Goal: Information Seeking & Learning: Learn about a topic

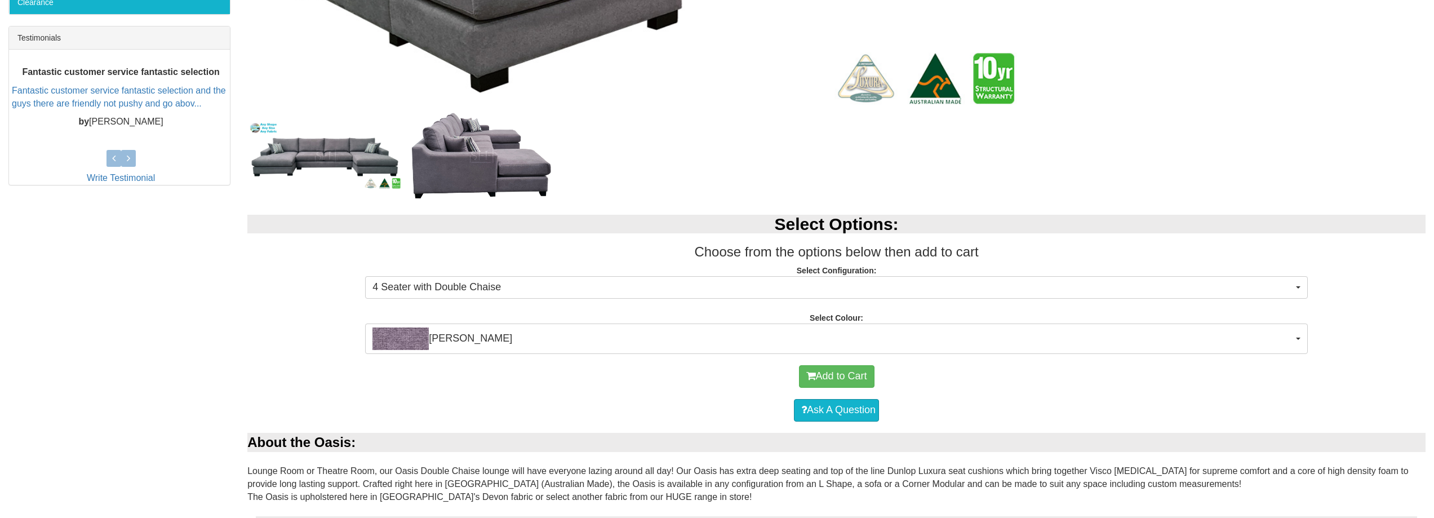
scroll to position [507, 0]
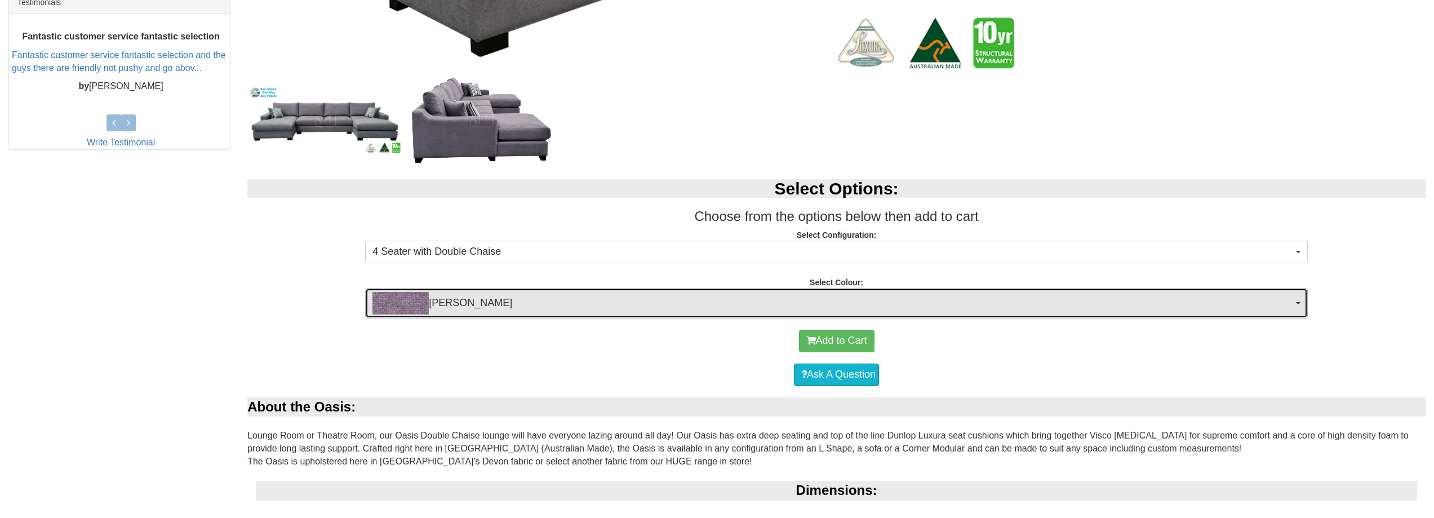
click at [1301, 299] on button "[PERSON_NAME]" at bounding box center [836, 303] width 942 height 30
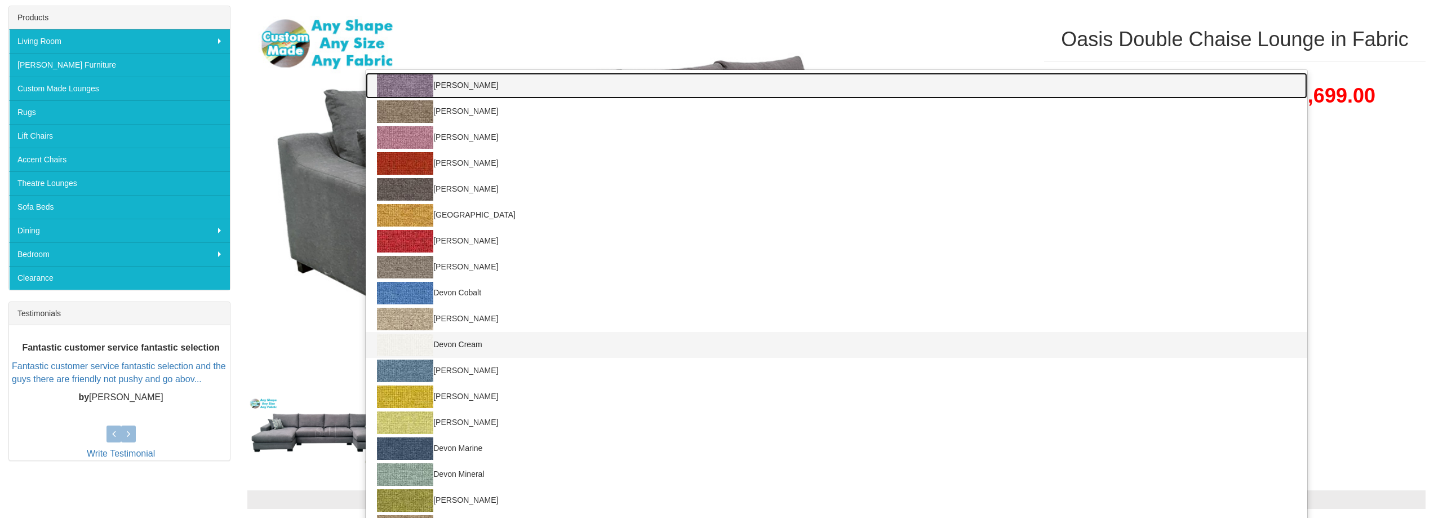
scroll to position [169, 0]
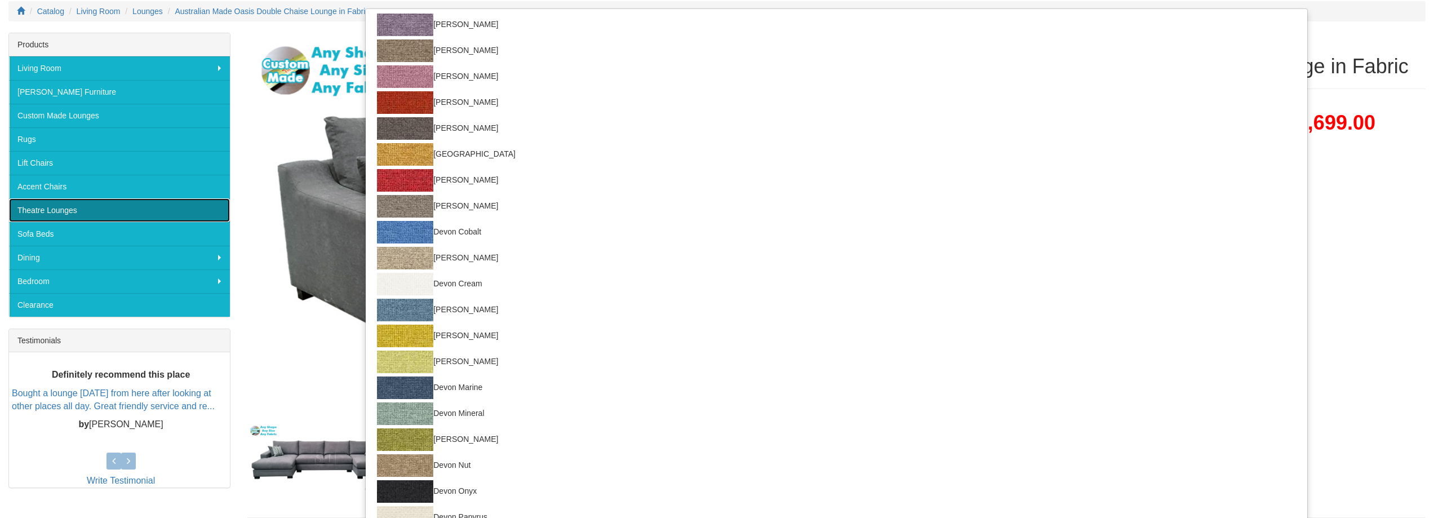
click at [147, 211] on link "Theatre Lounges" at bounding box center [119, 210] width 221 height 24
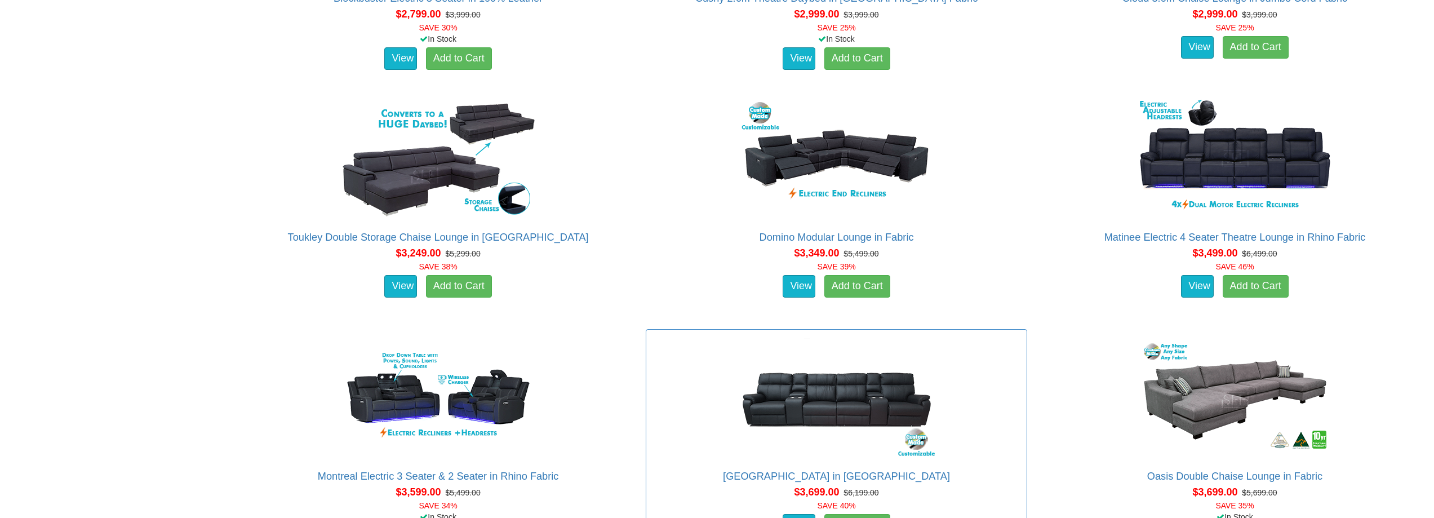
scroll to position [1939, 0]
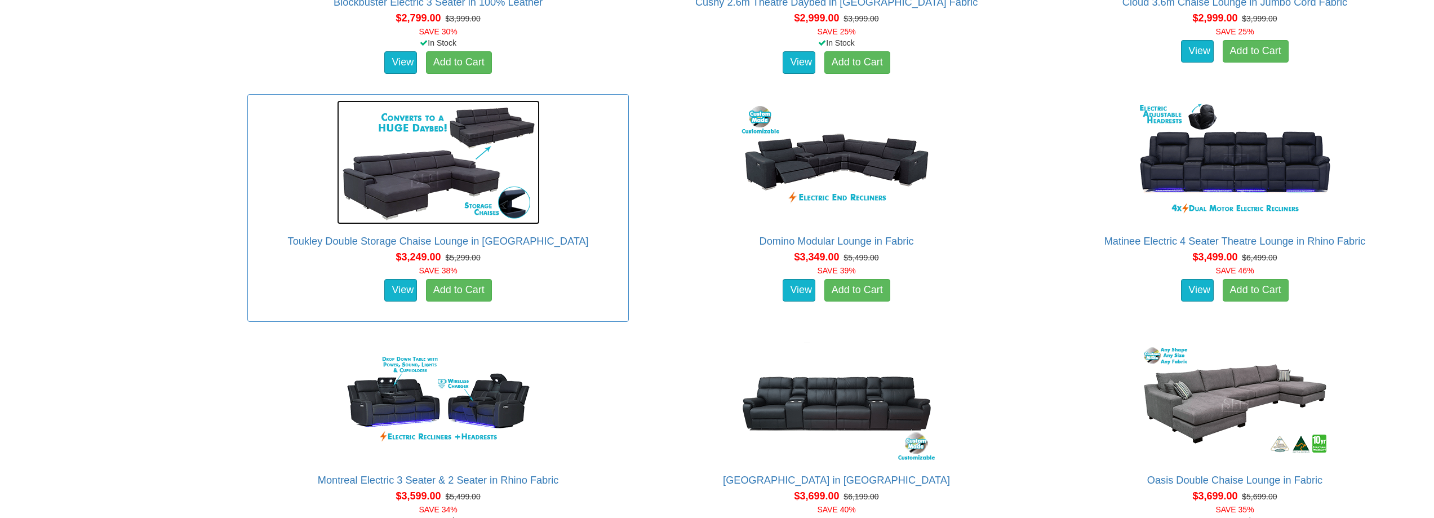
click at [425, 160] on img at bounding box center [438, 162] width 203 height 124
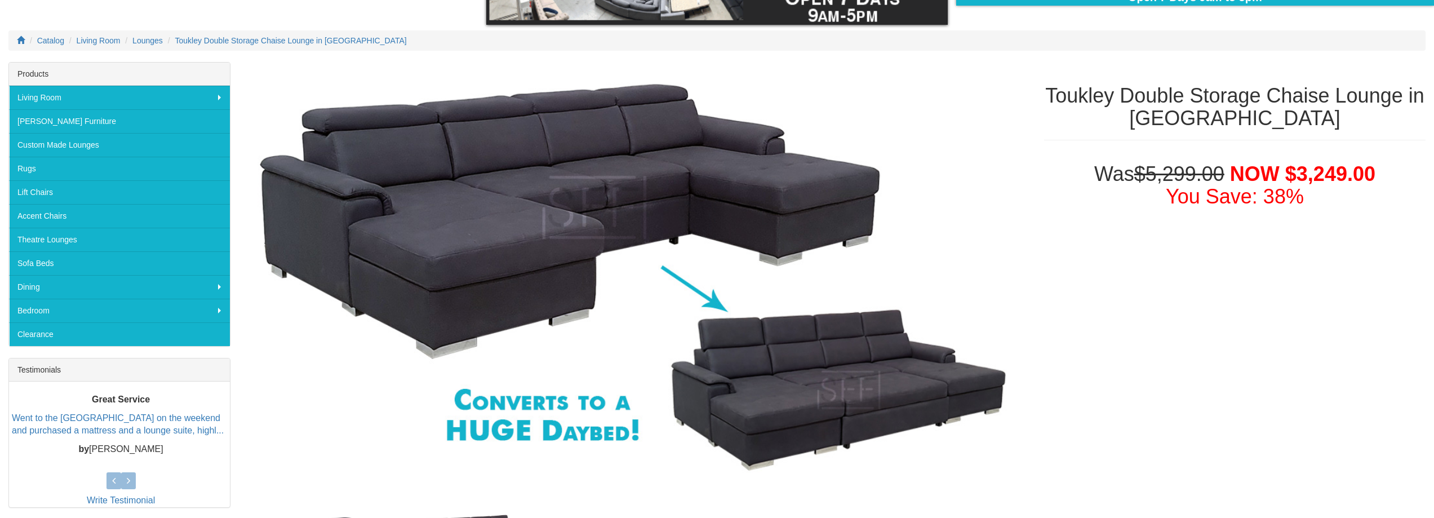
scroll to position [225, 0]
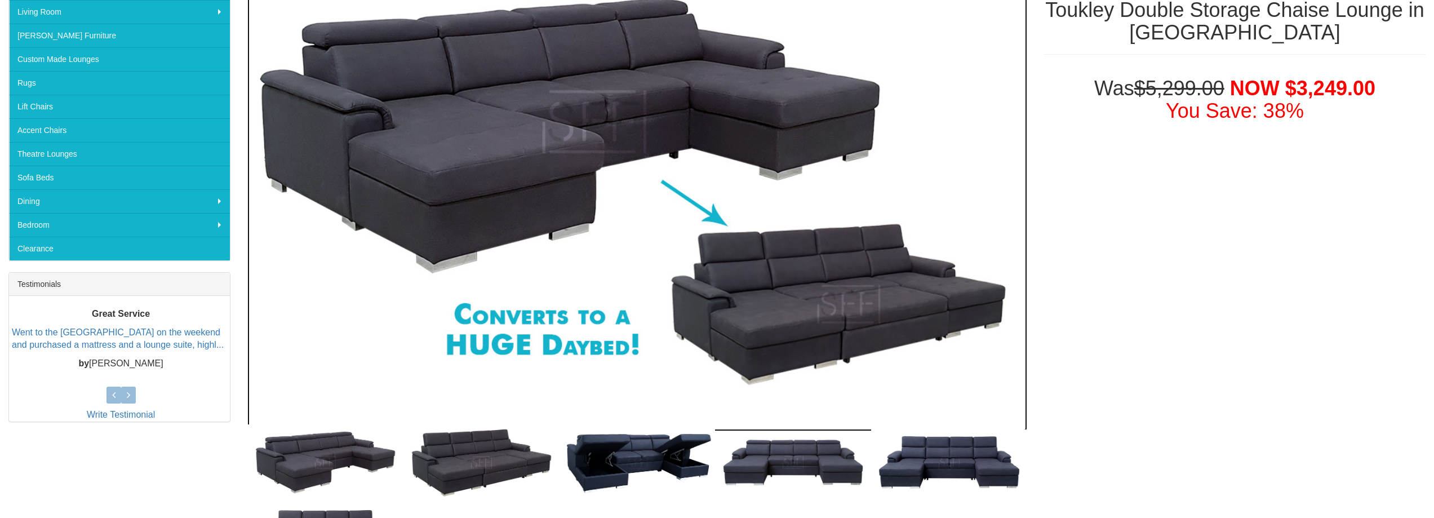
click at [787, 307] on img at bounding box center [637, 203] width 780 height 455
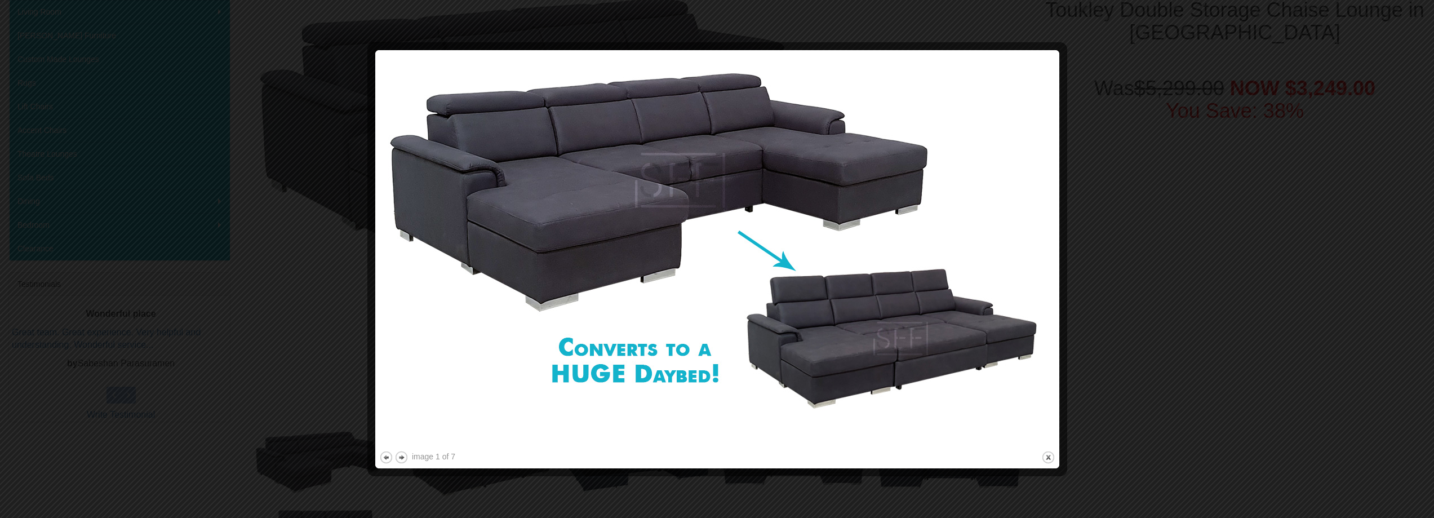
click at [282, 280] on div at bounding box center [717, 259] width 1434 height 518
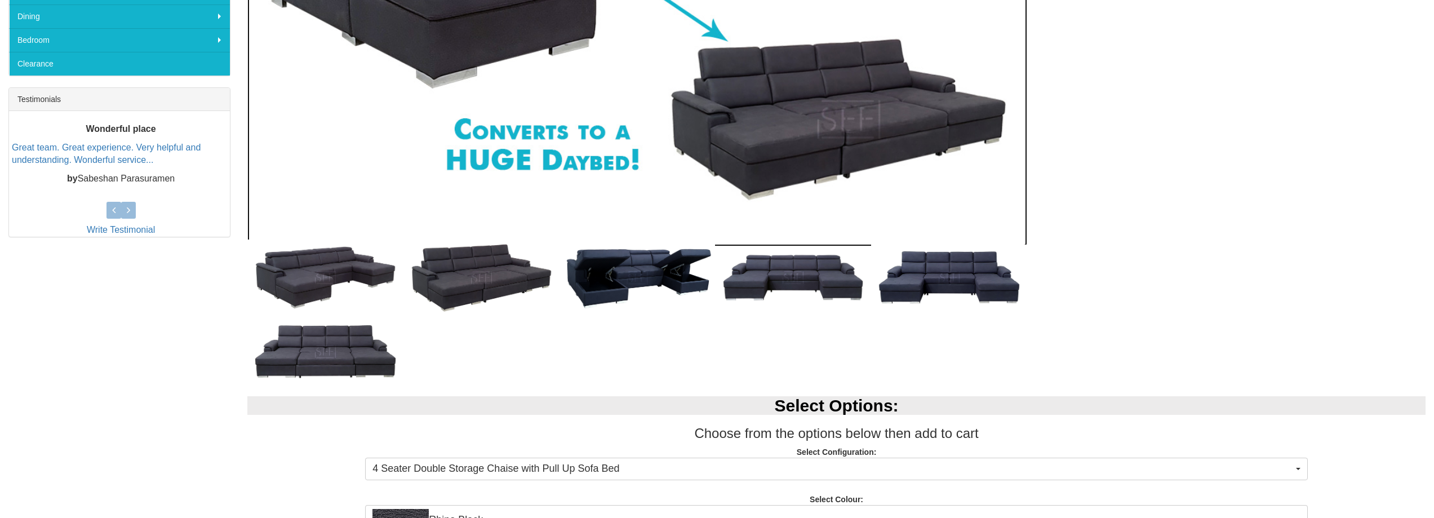
scroll to position [483, 0]
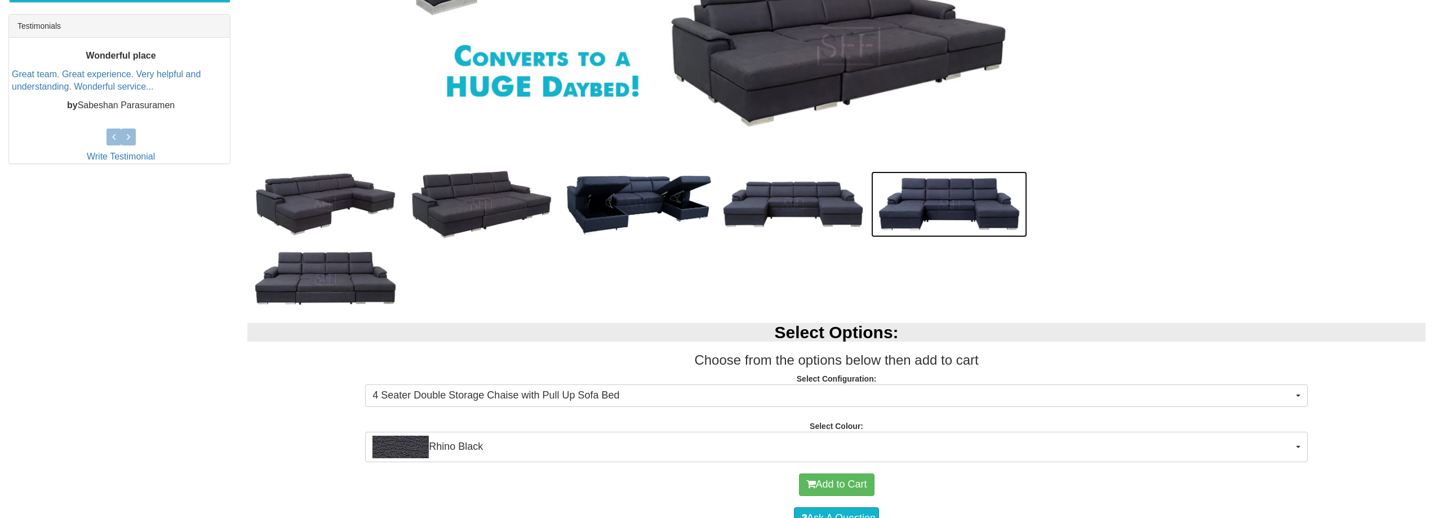
click at [950, 211] on img at bounding box center [949, 204] width 156 height 66
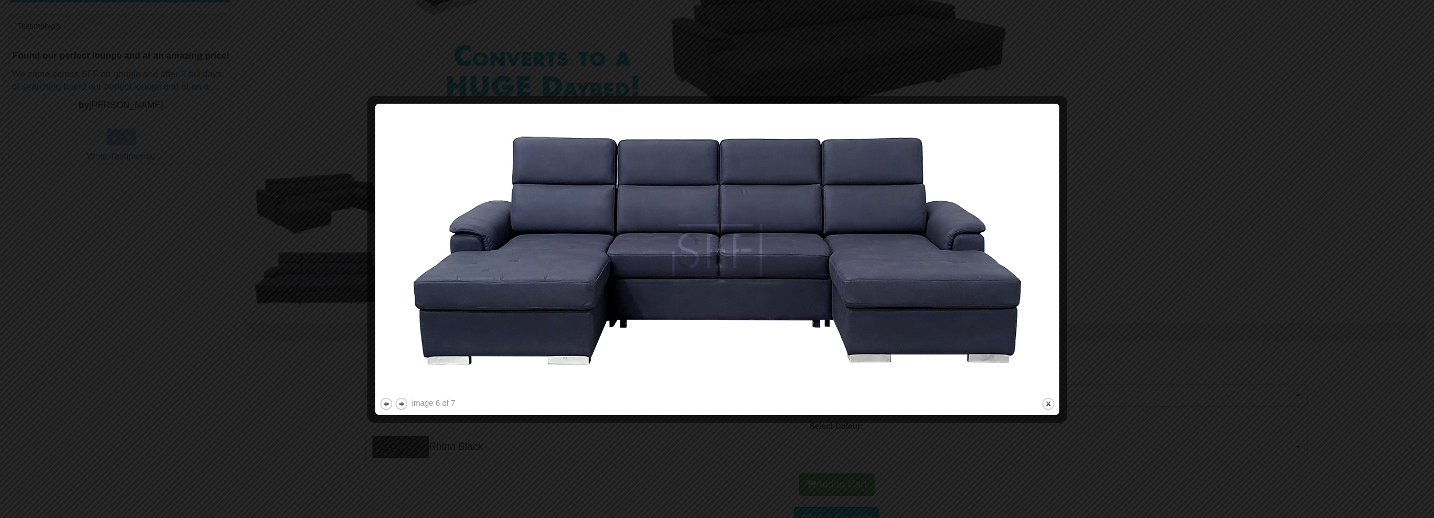
click at [1115, 234] on div at bounding box center [717, 259] width 1434 height 518
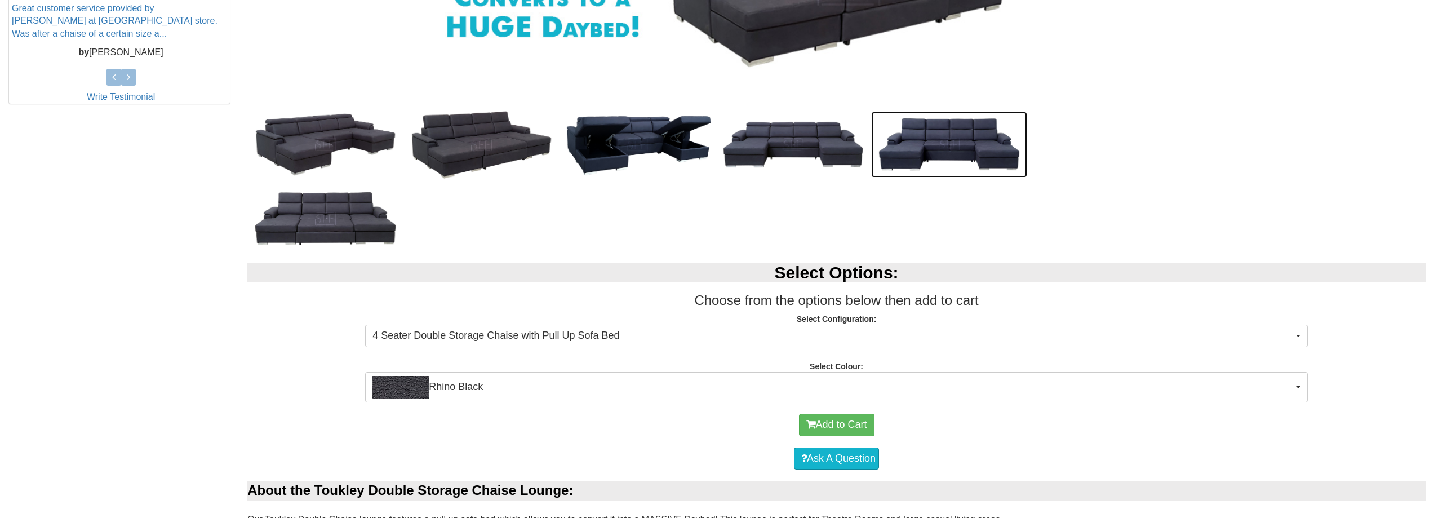
scroll to position [652, 0]
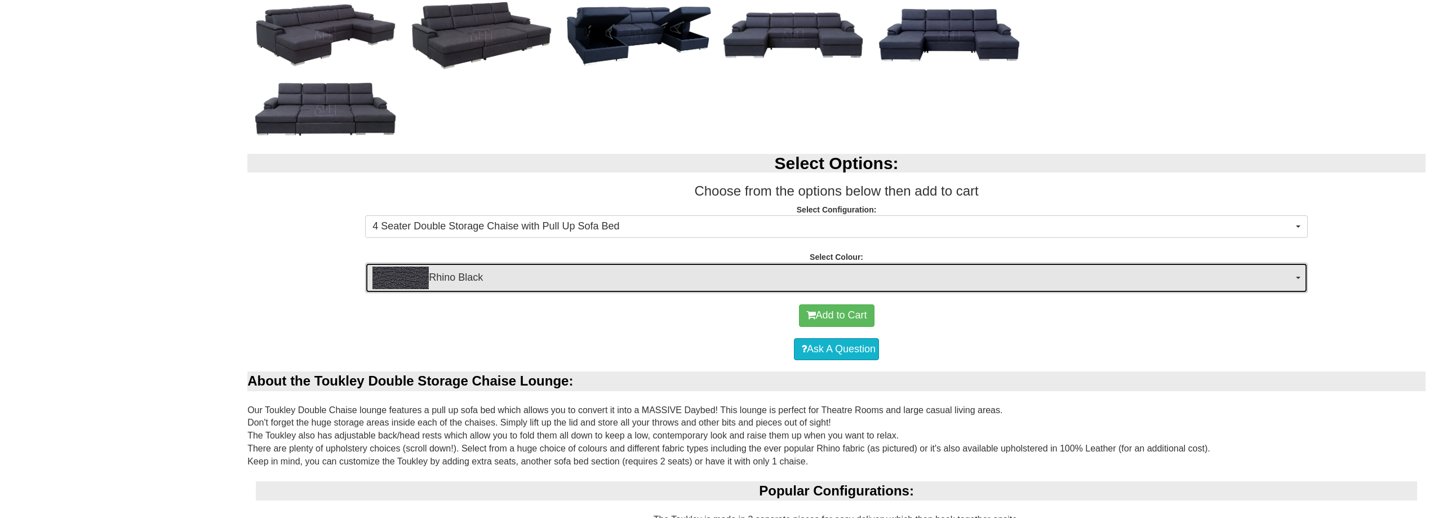
click at [1301, 275] on button "Rhino Black" at bounding box center [836, 277] width 942 height 30
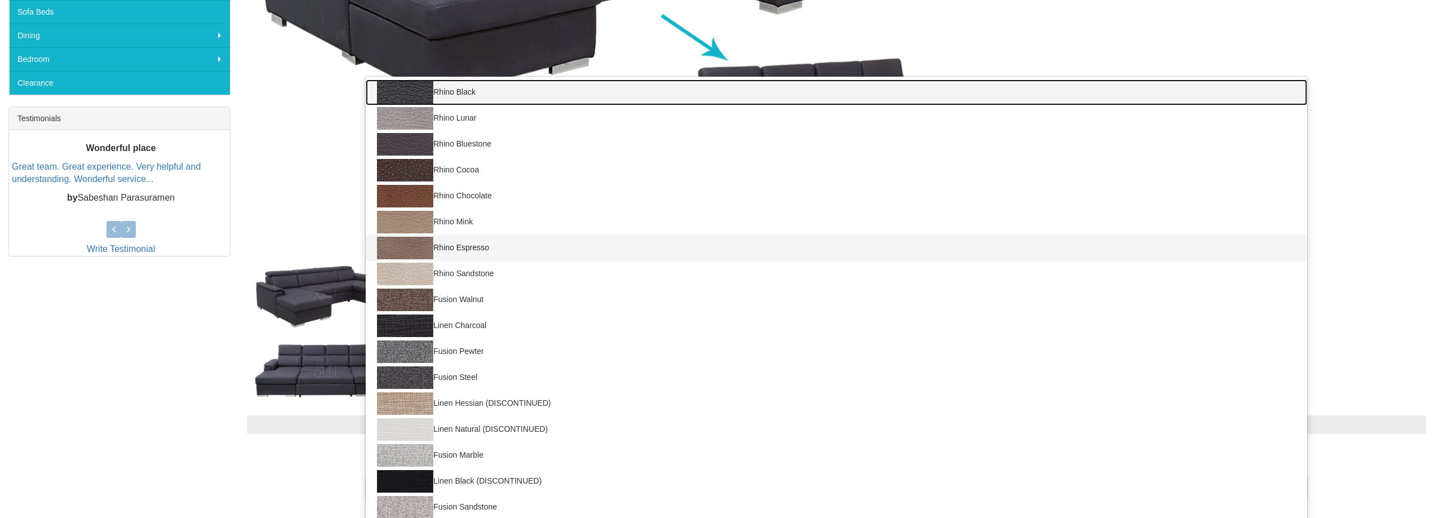
scroll to position [371, 0]
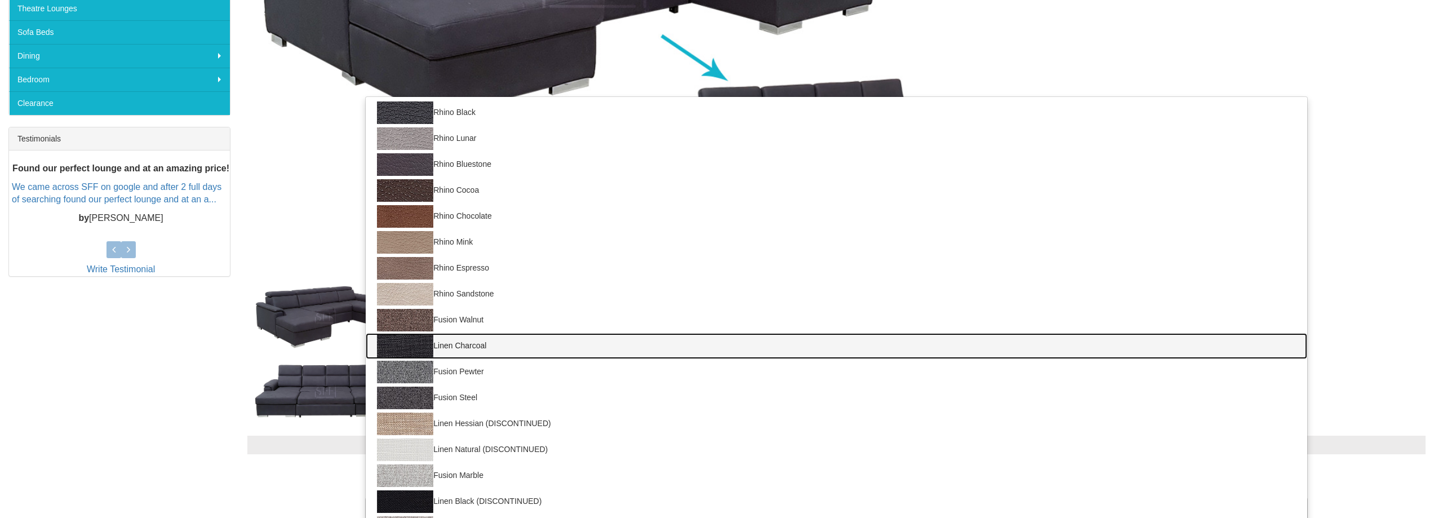
click at [524, 345] on link "Linen Charcoal" at bounding box center [836, 346] width 941 height 26
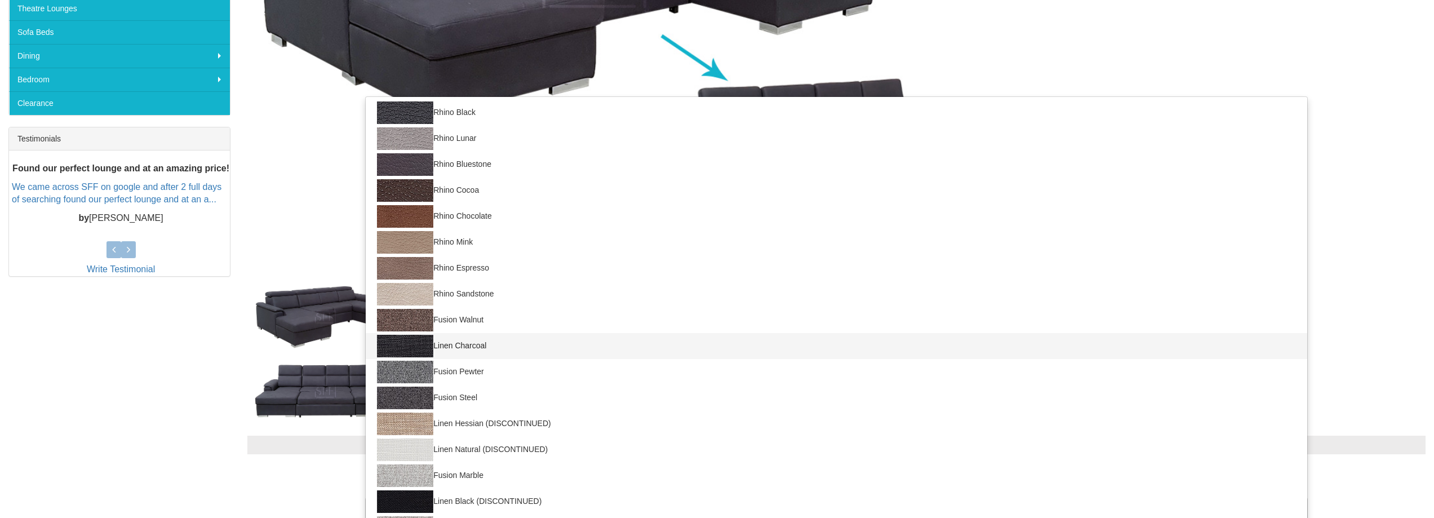
select select "1409"
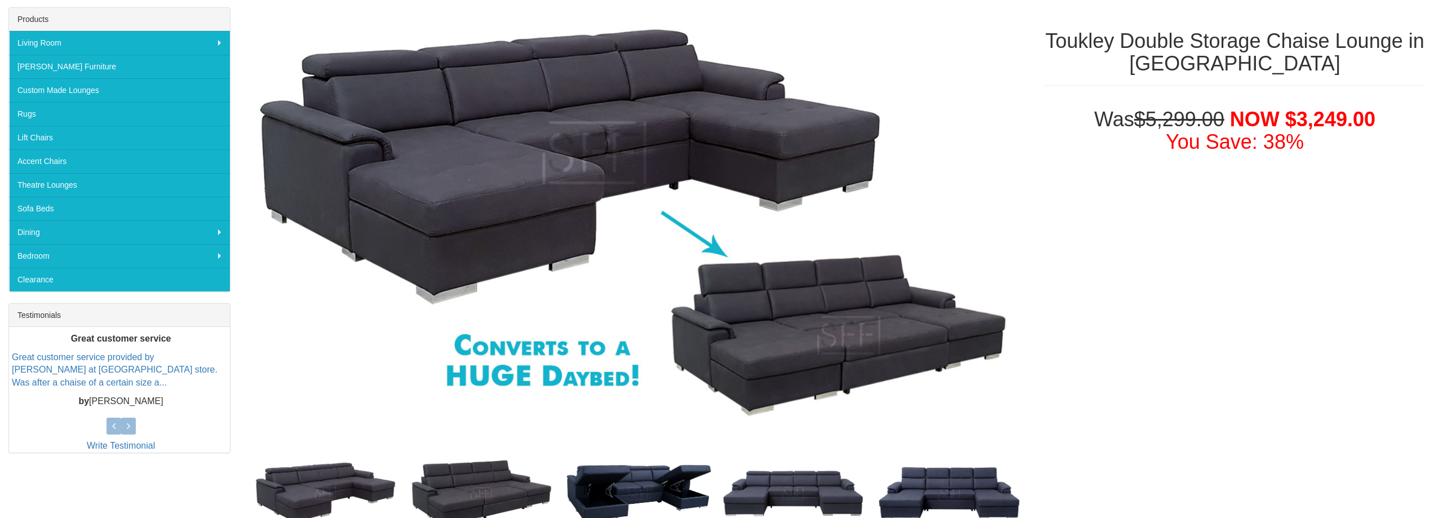
scroll to position [52, 0]
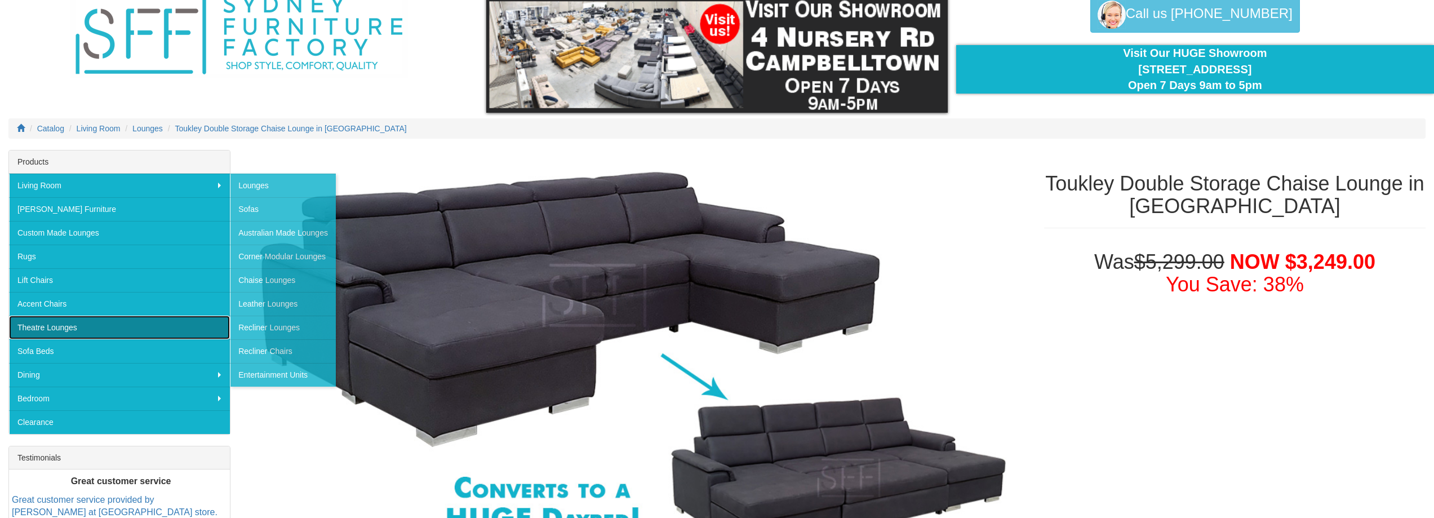
click at [109, 328] on link "Theatre Lounges" at bounding box center [119, 327] width 221 height 24
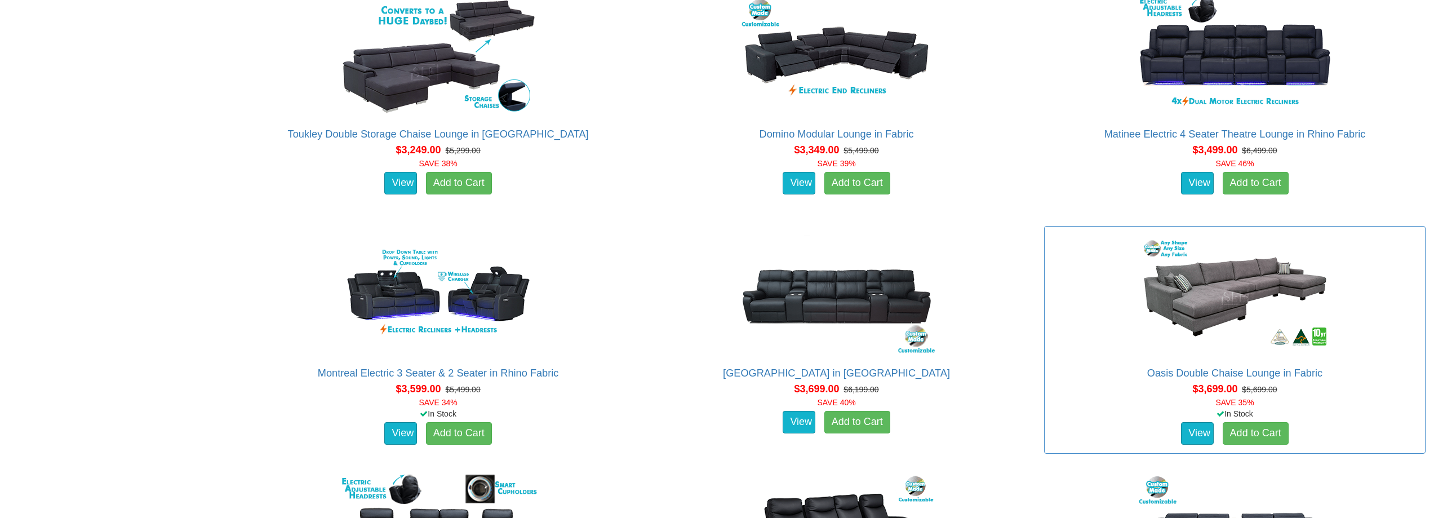
scroll to position [2028, 0]
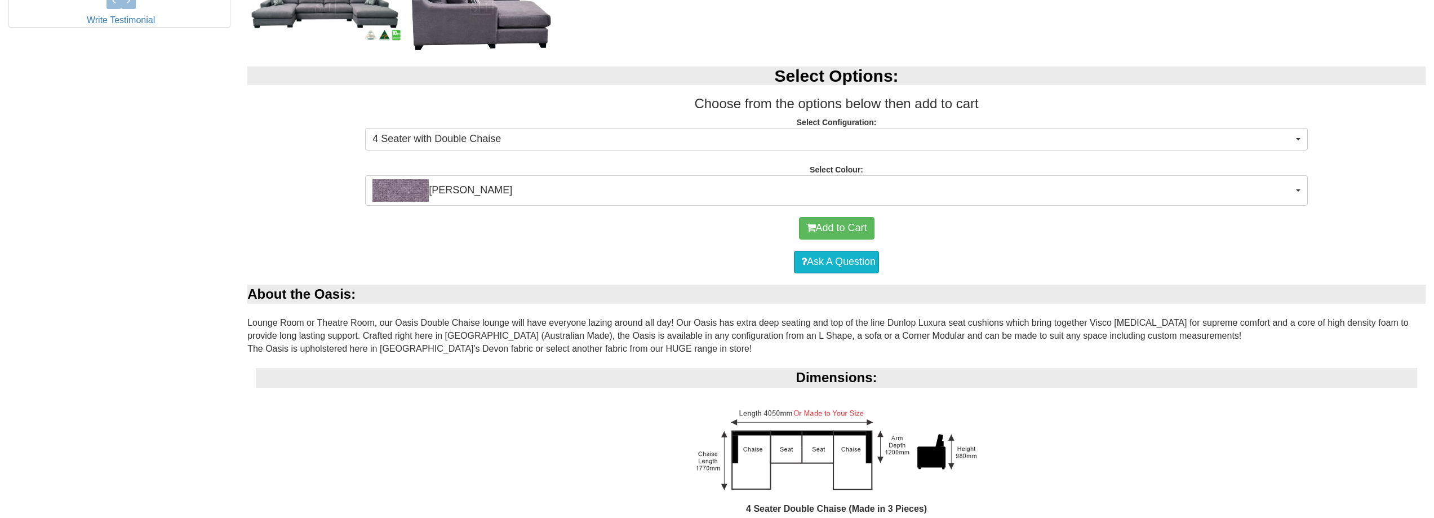
scroll to position [676, 0]
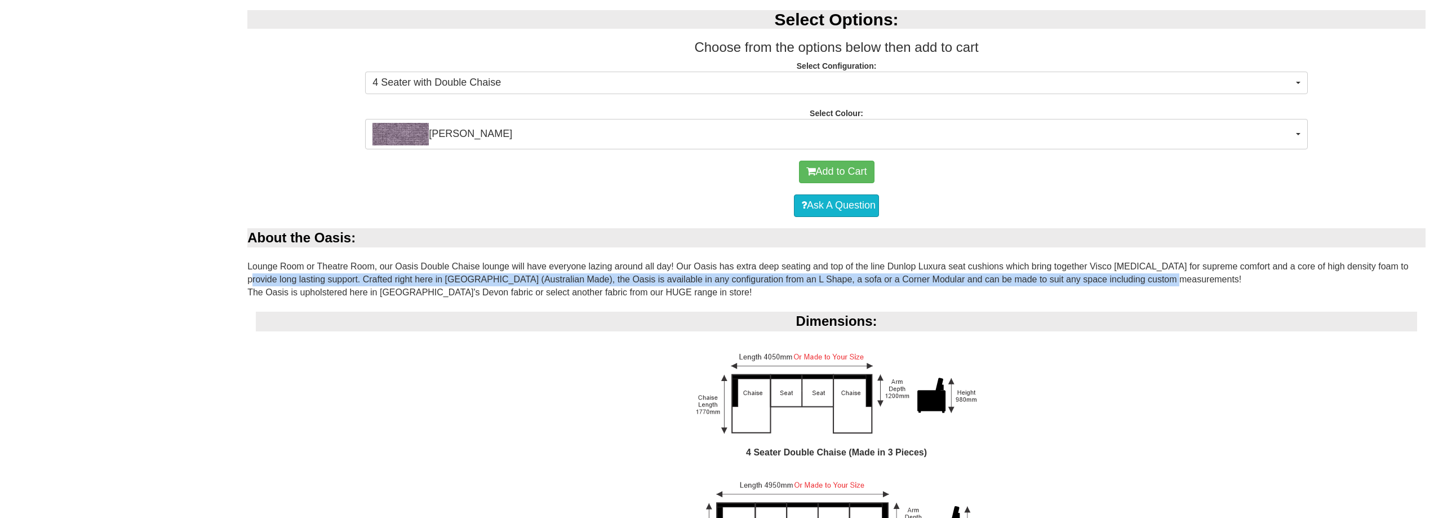
drag, startPoint x: 1180, startPoint y: 282, endPoint x: 261, endPoint y: 273, distance: 919.3
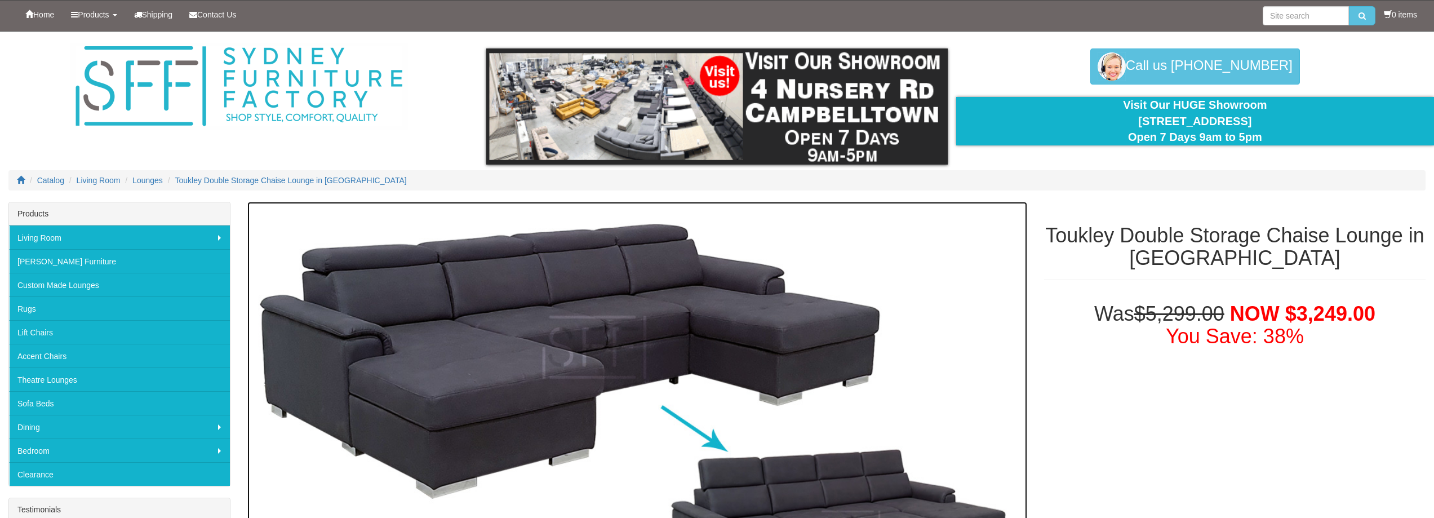
click at [439, 353] on img at bounding box center [637, 429] width 780 height 455
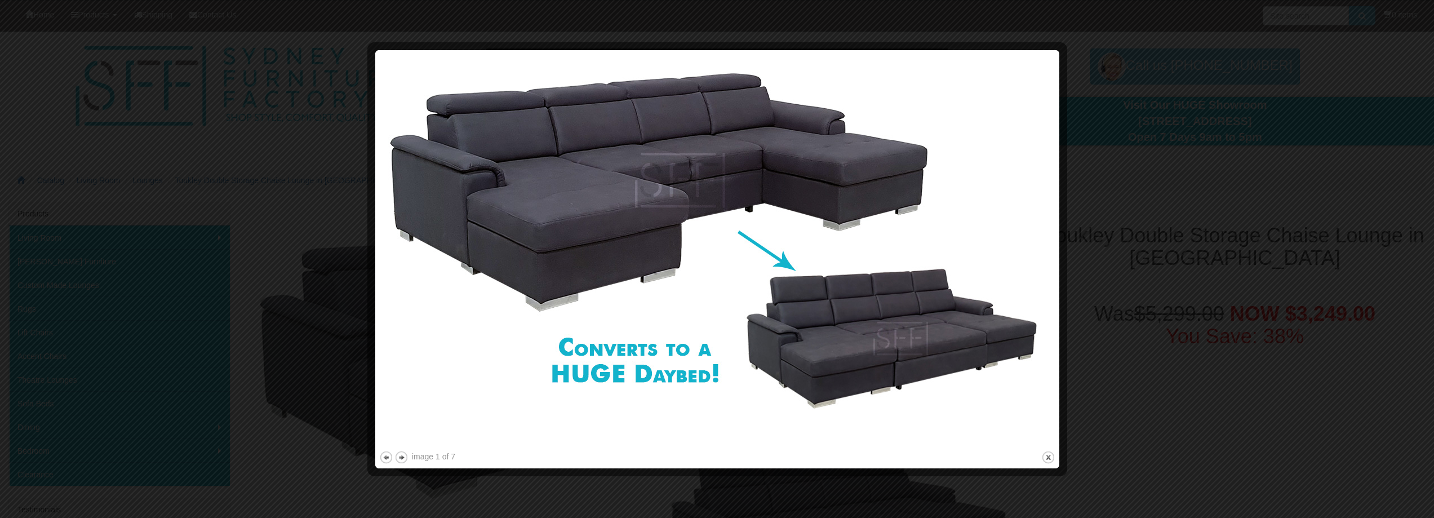
click at [588, 185] on img at bounding box center [717, 251] width 676 height 394
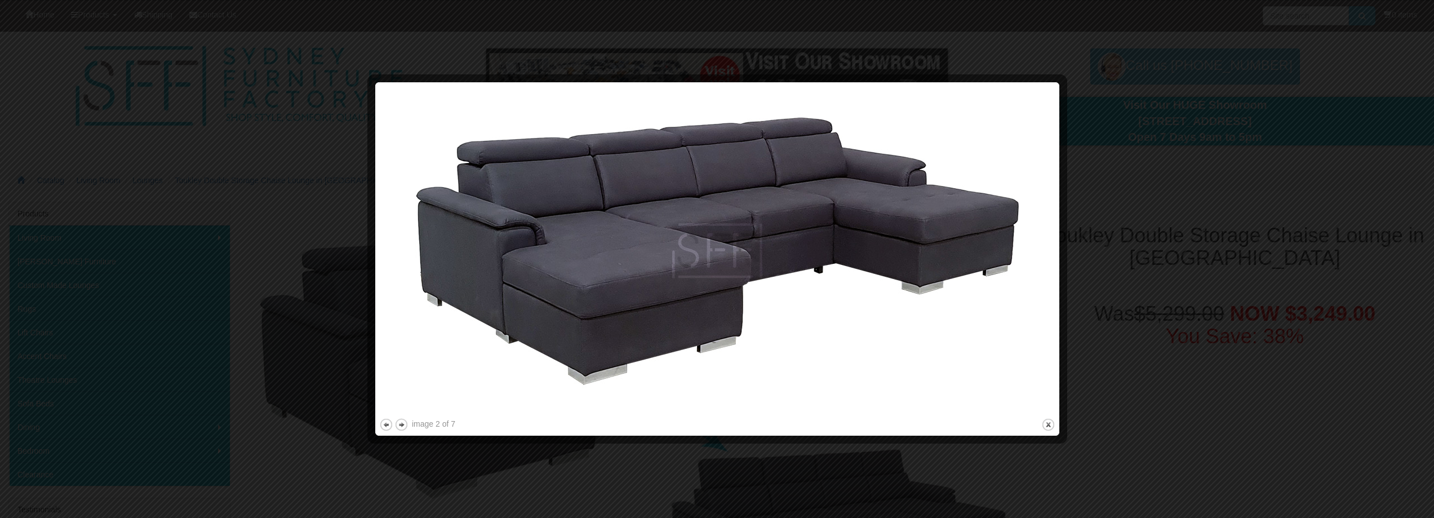
click at [595, 224] on img at bounding box center [717, 251] width 676 height 330
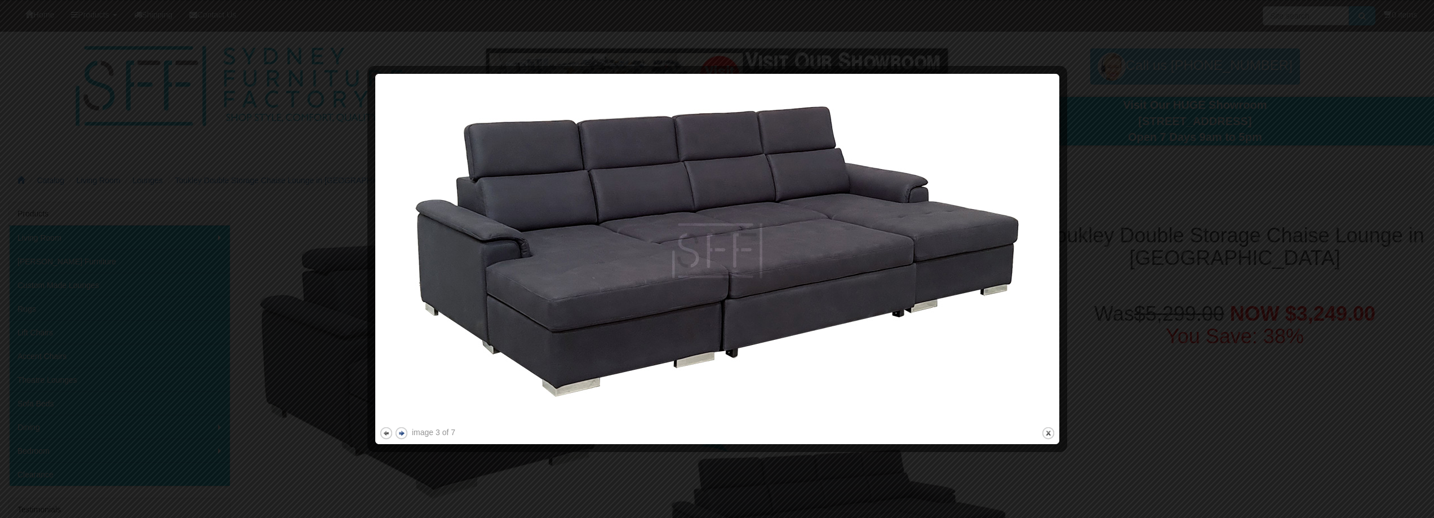
click at [400, 435] on button "next" at bounding box center [401, 433] width 14 height 14
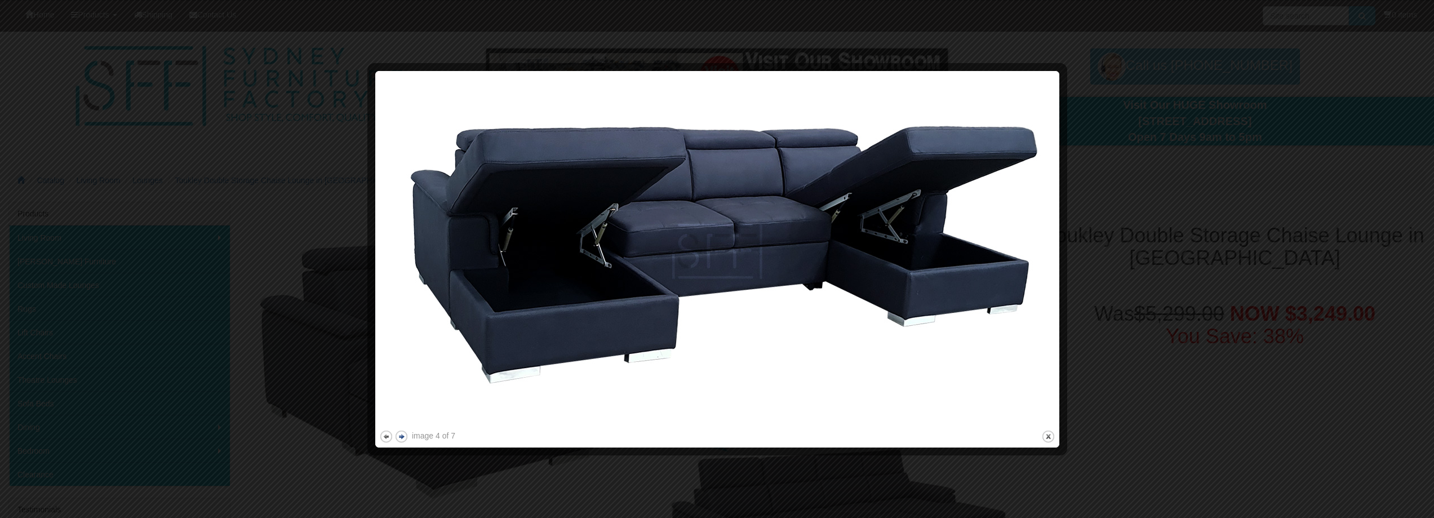
click at [400, 435] on button "next" at bounding box center [401, 436] width 14 height 14
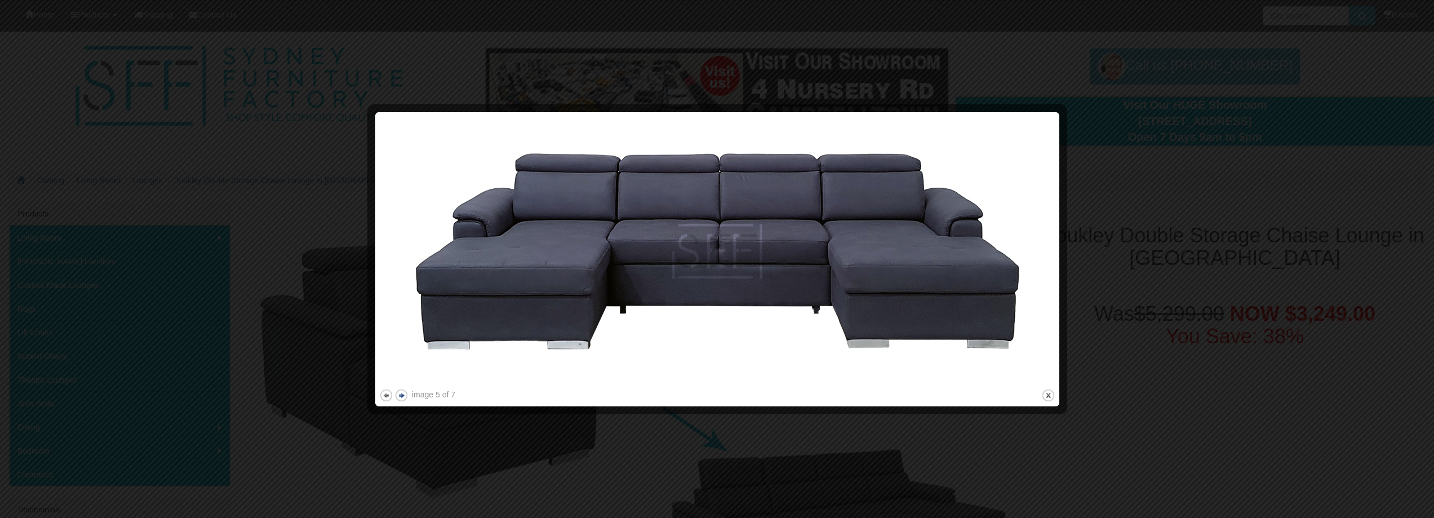
click at [400, 435] on div at bounding box center [717, 259] width 1434 height 518
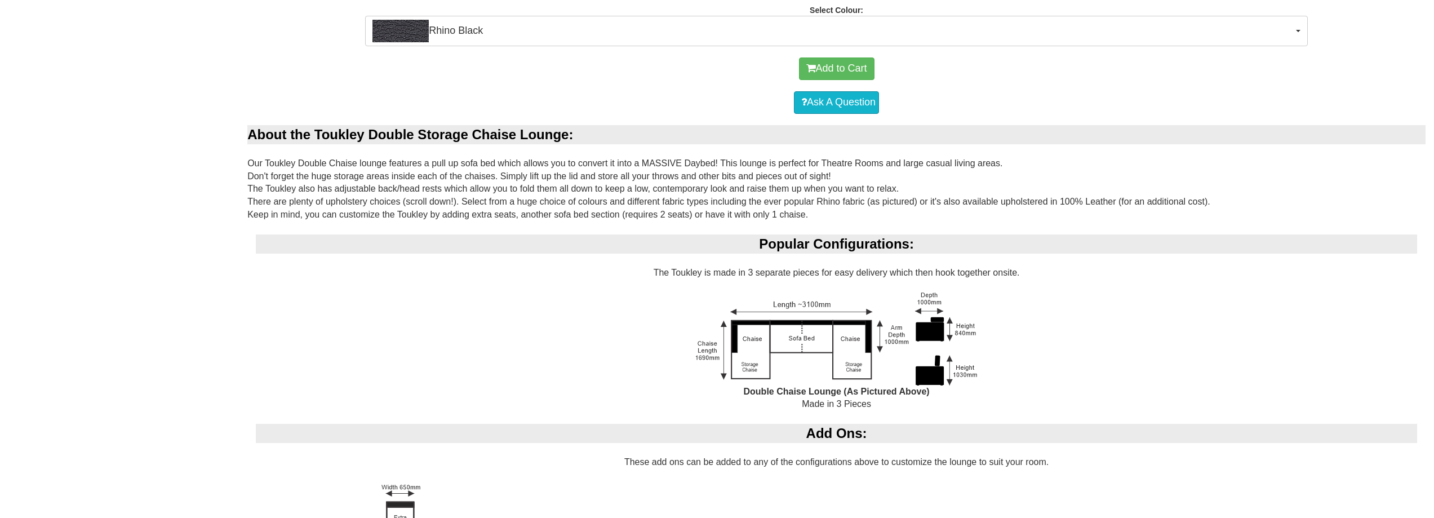
scroll to position [879, 0]
